Goal: Transaction & Acquisition: Obtain resource

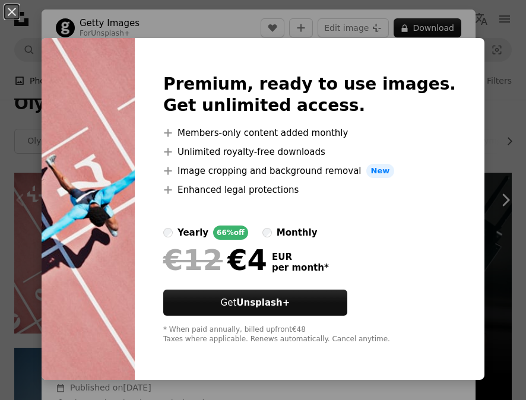
scroll to position [154, 0]
click at [495, 36] on div "An X shape Premium, ready to use images. Get unlimited access. A plus sign Memb…" at bounding box center [263, 200] width 526 height 400
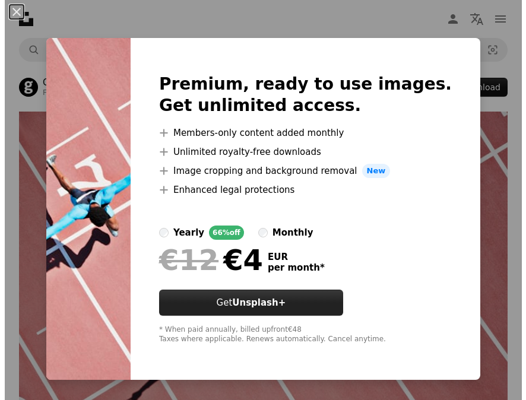
scroll to position [154, 0]
